Goal: Download file/media

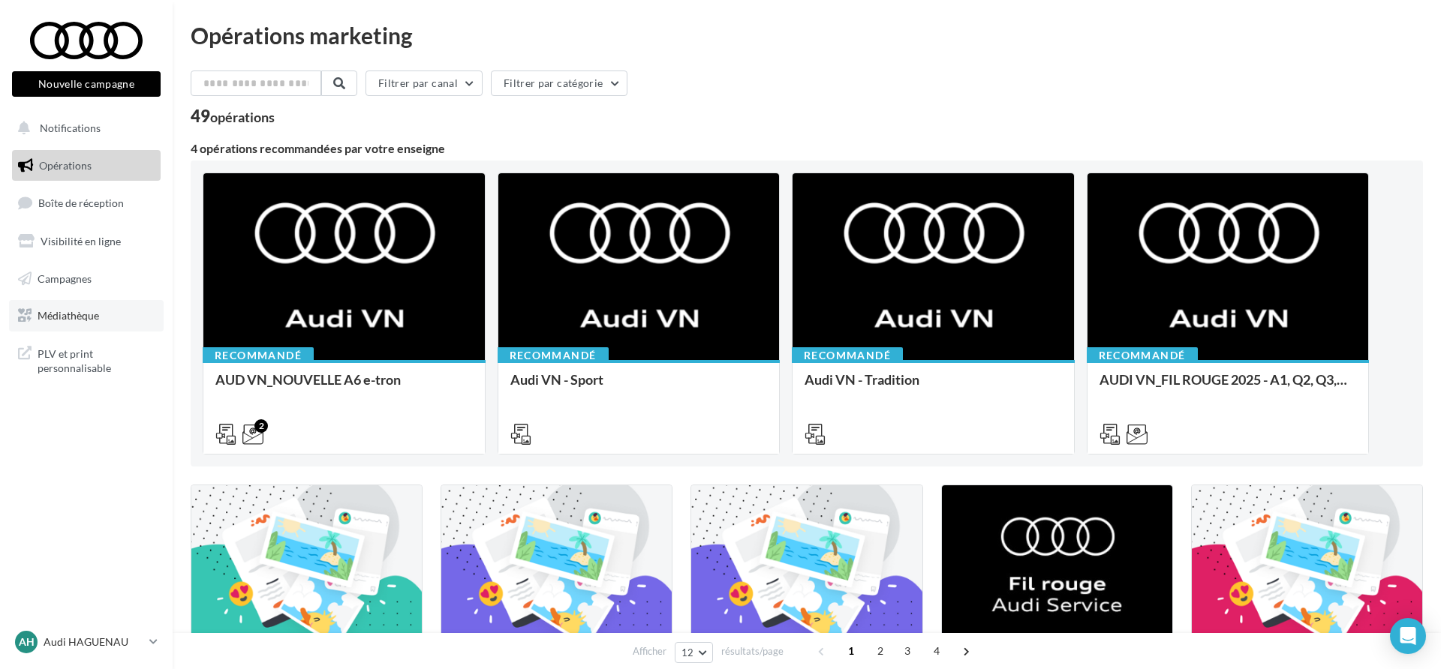
click at [116, 329] on link "Médiathèque" at bounding box center [86, 316] width 155 height 32
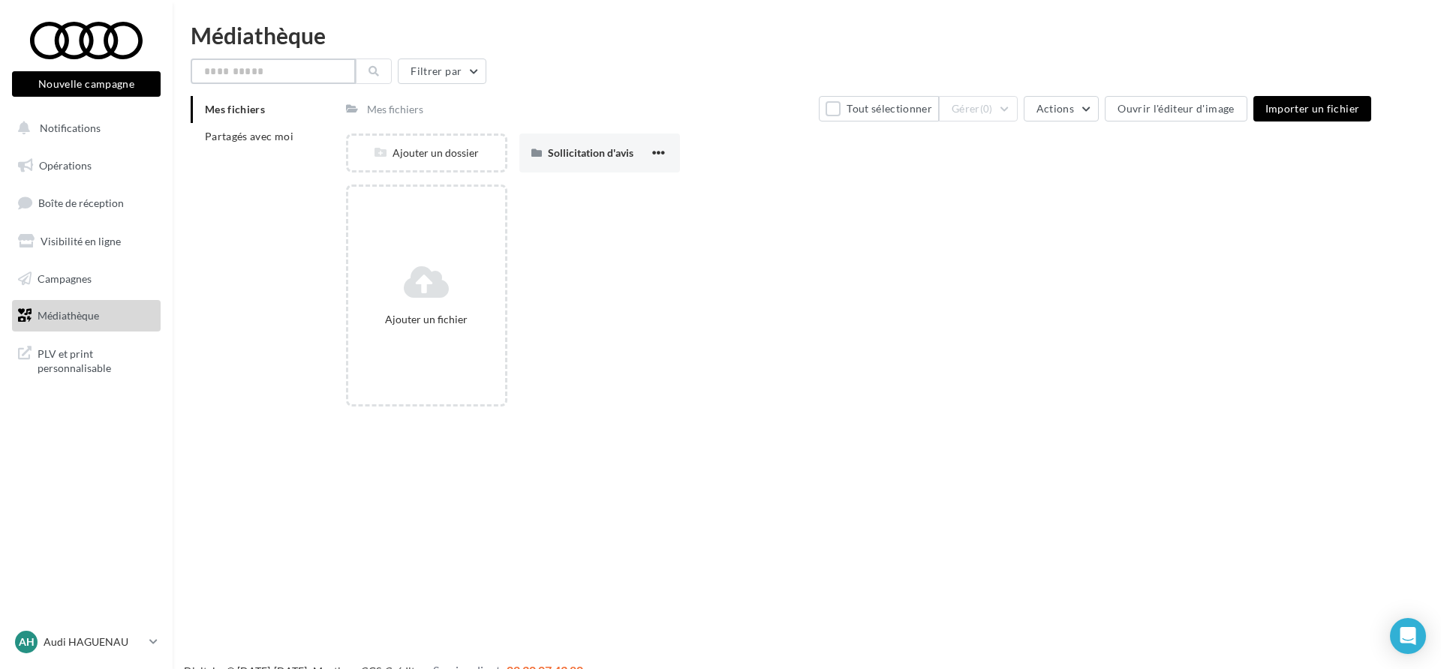
click at [229, 82] on input "text" at bounding box center [273, 72] width 165 height 26
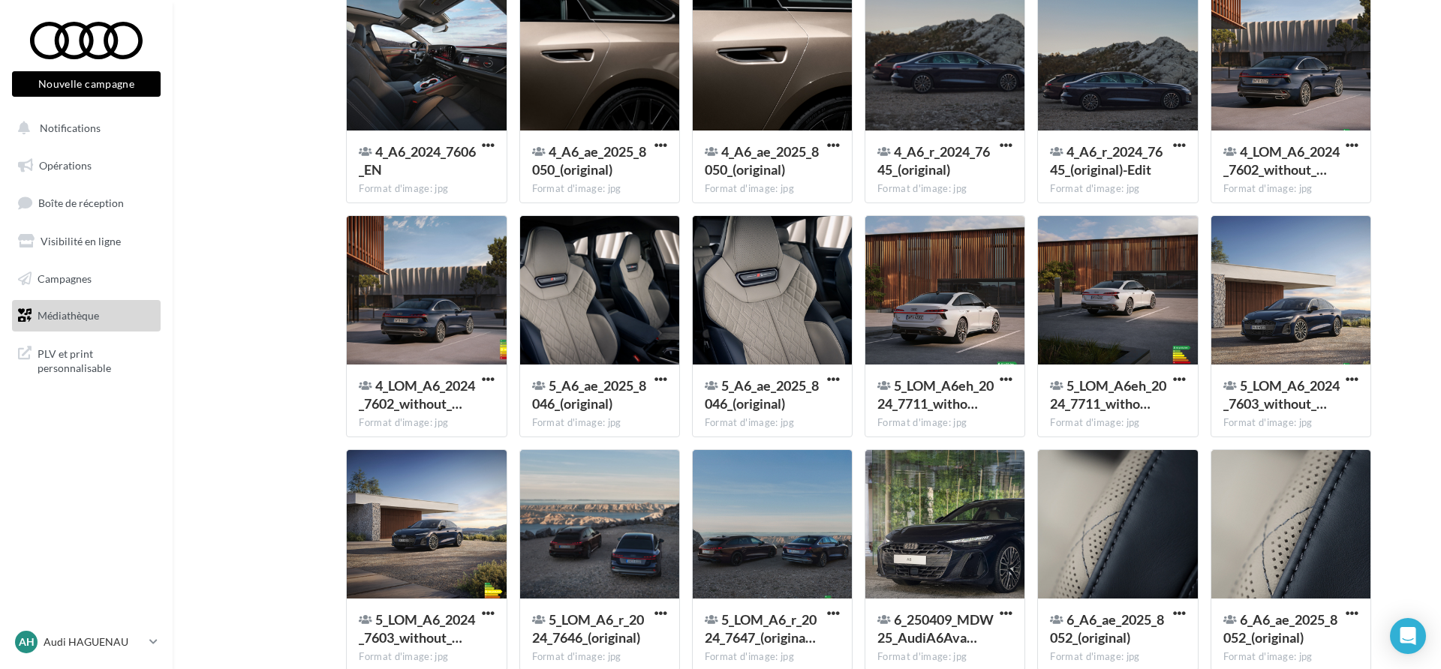
scroll to position [1810, 0]
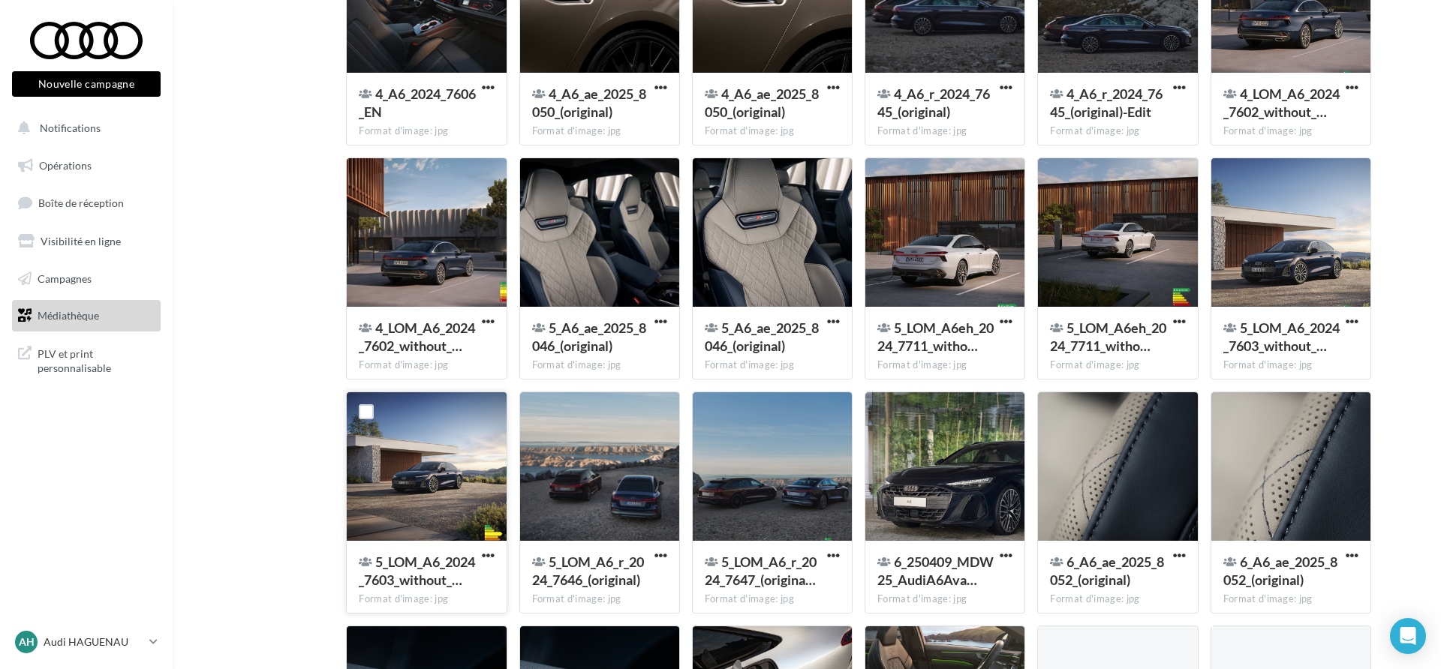
type input "**"
click at [495, 555] on button "button" at bounding box center [488, 556] width 19 height 15
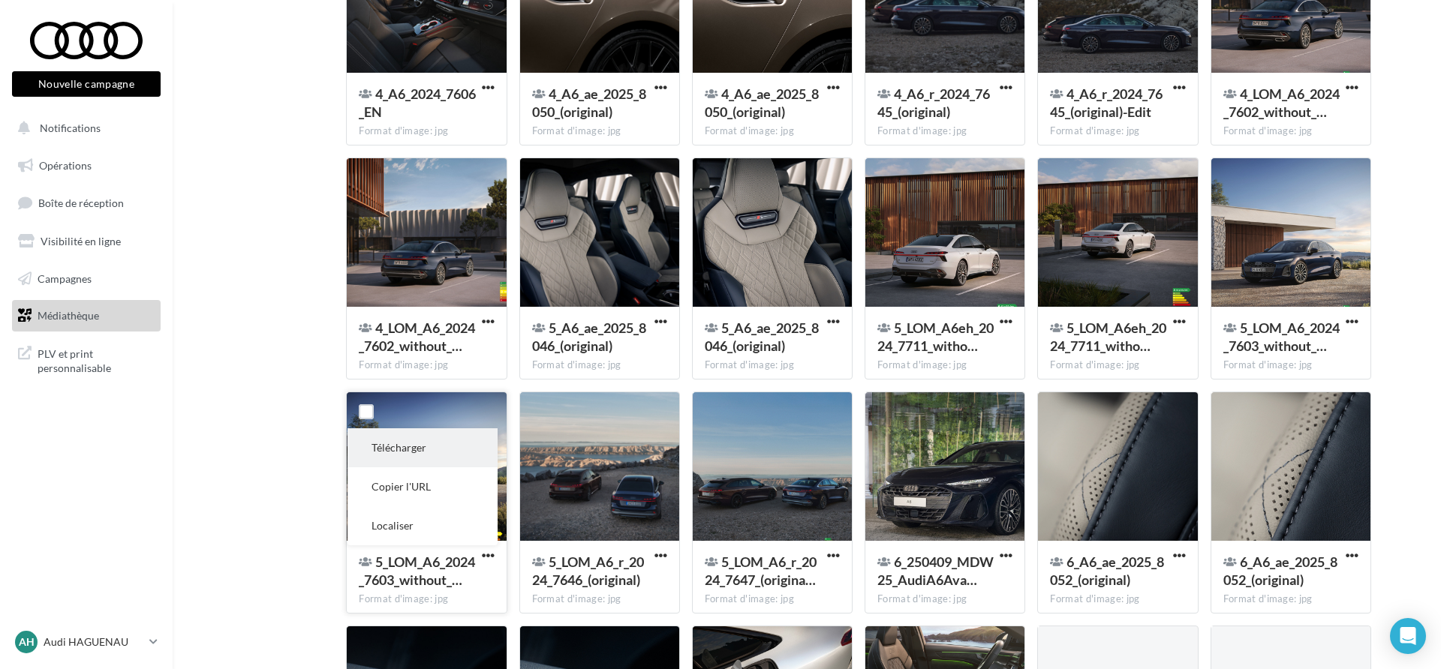
click at [453, 462] on button "Télécharger" at bounding box center [422, 447] width 150 height 39
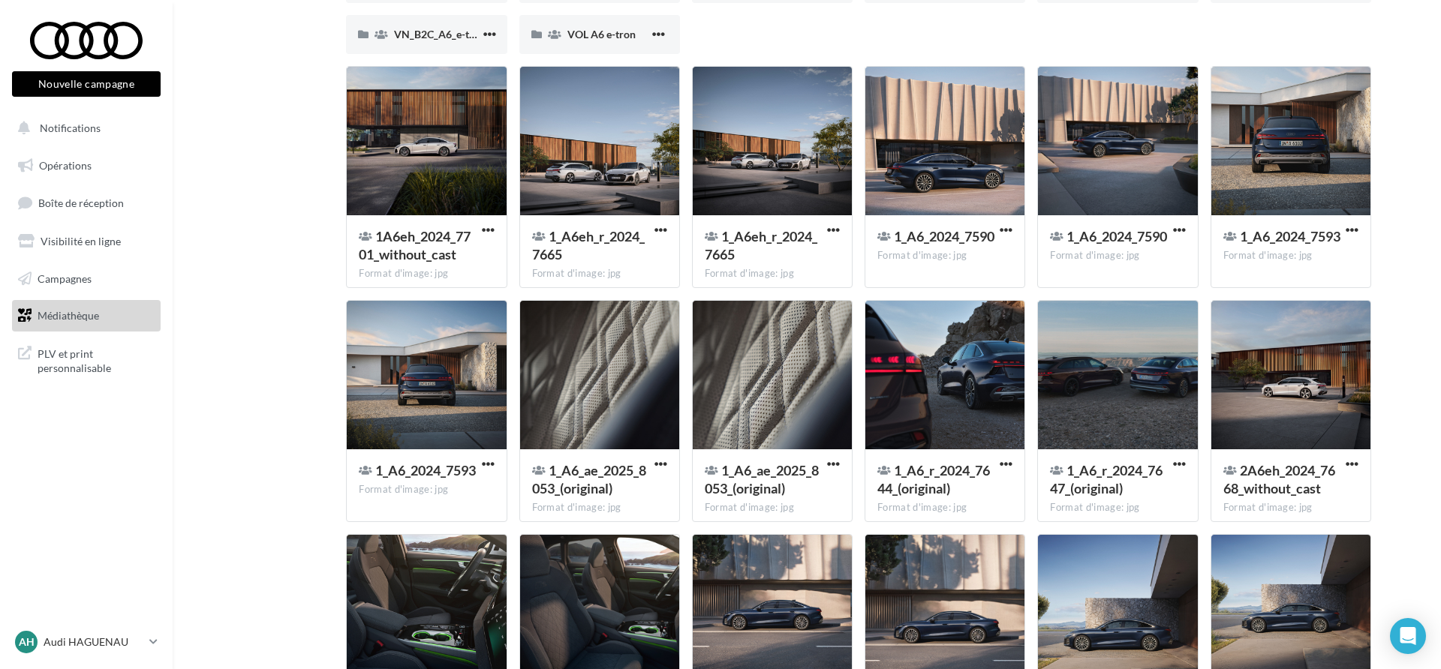
scroll to position [217, 0]
